Goal: Navigation & Orientation: Understand site structure

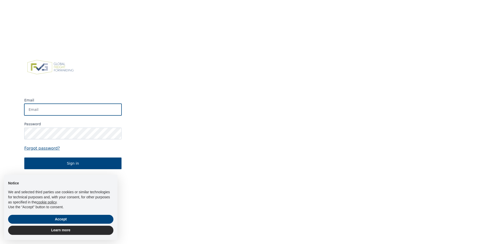
click at [75, 107] on input "Email" at bounding box center [72, 110] width 97 height 12
type input "[PERSON_NAME][EMAIL_ADDRESS][DOMAIN_NAME]"
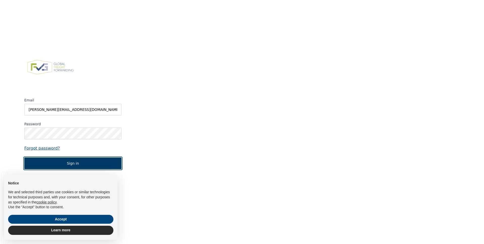
click at [72, 163] on button "Sign in" at bounding box center [72, 163] width 97 height 12
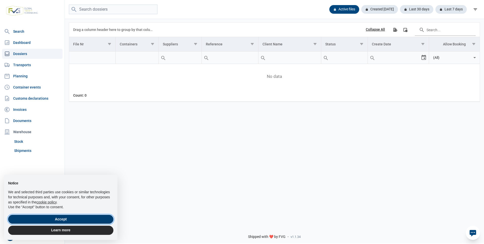
click at [69, 216] on button "Accept" at bounding box center [60, 218] width 105 height 9
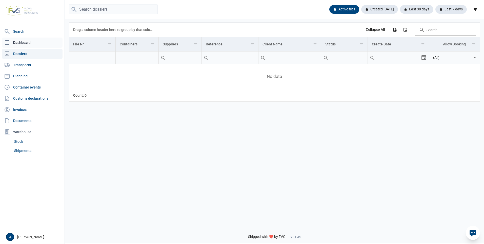
click at [28, 43] on link "Dashboard" at bounding box center [32, 42] width 61 height 10
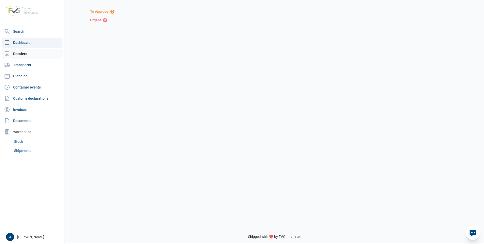
click at [25, 54] on link "Dossiers" at bounding box center [32, 54] width 61 height 10
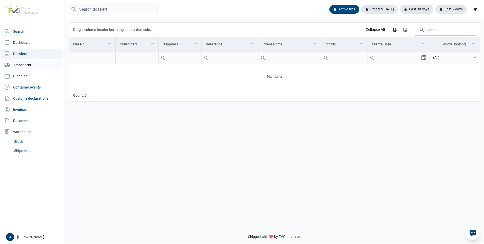
click at [27, 64] on link "Transports" at bounding box center [32, 65] width 61 height 10
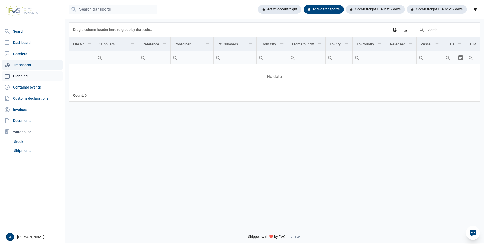
click at [25, 74] on link "Planning" at bounding box center [32, 76] width 61 height 10
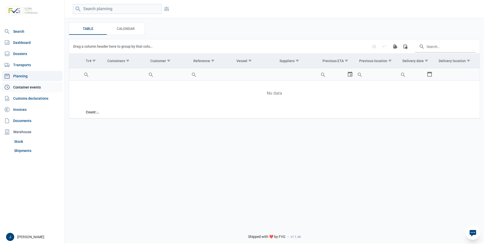
click at [28, 85] on link "Container events" at bounding box center [32, 87] width 61 height 10
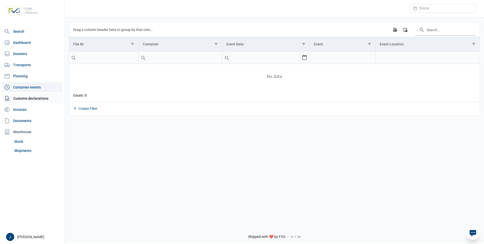
click at [32, 94] on link "Customs declarations" at bounding box center [32, 98] width 61 height 10
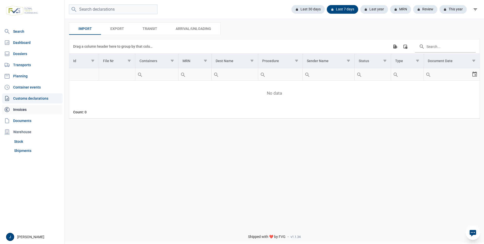
click at [30, 108] on link "Invoices" at bounding box center [32, 109] width 61 height 10
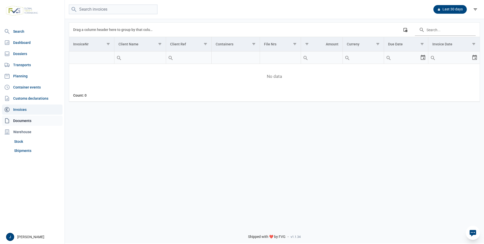
click at [29, 121] on link "Documents" at bounding box center [32, 120] width 61 height 10
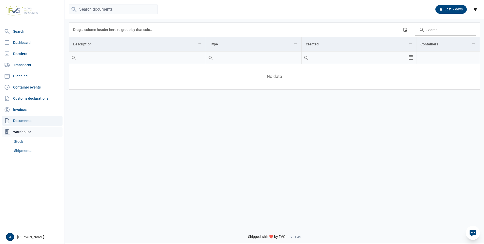
click at [26, 130] on div "Warehouse" at bounding box center [32, 132] width 61 height 10
click at [20, 142] on link "Stock" at bounding box center [37, 141] width 50 height 9
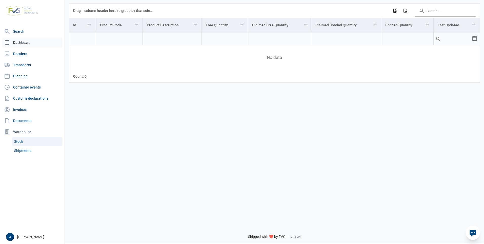
click at [22, 42] on link "Dashboard" at bounding box center [32, 42] width 61 height 10
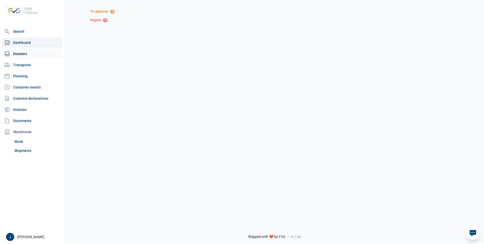
click at [22, 53] on link "Dossiers" at bounding box center [32, 54] width 61 height 10
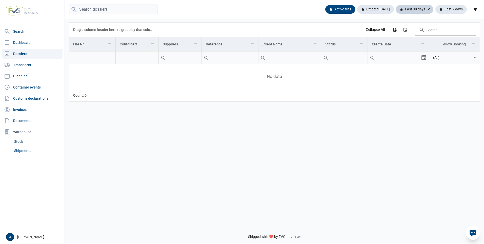
click at [413, 8] on div "Last 30 days" at bounding box center [414, 9] width 37 height 9
click at [381, 7] on div "Created [DATE]" at bounding box center [377, 9] width 41 height 9
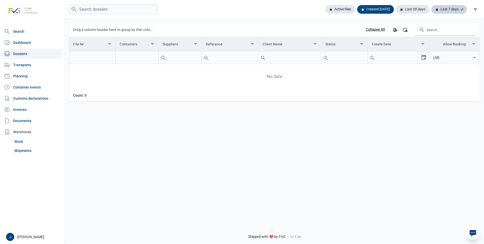
click at [448, 9] on div "Last 7 days" at bounding box center [448, 9] width 35 height 9
click at [346, 7] on div "Active files" at bounding box center [342, 9] width 34 height 9
